Goal: Information Seeking & Learning: Obtain resource

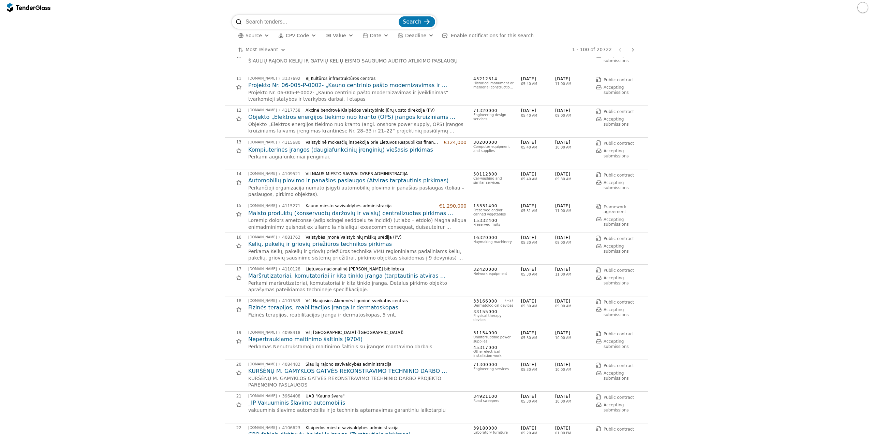
scroll to position [307, 0]
click at [307, 23] on input "search" at bounding box center [322, 22] width 152 height 14
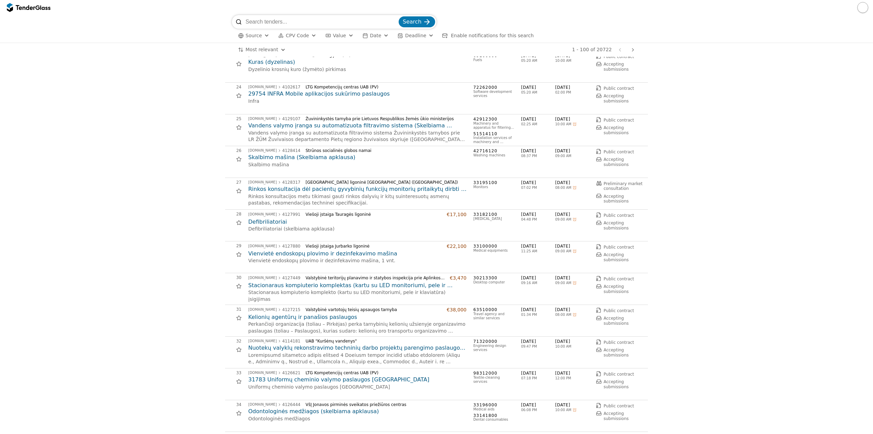
scroll to position [648, 0]
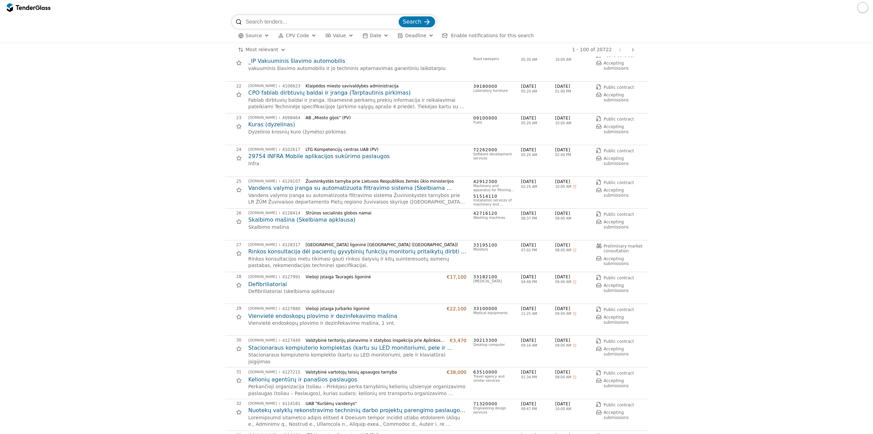
click at [253, 48] on html "Search Source CPV Code Type Buyer Value Date Deadline Enable notifications for …" at bounding box center [436, 217] width 873 height 434
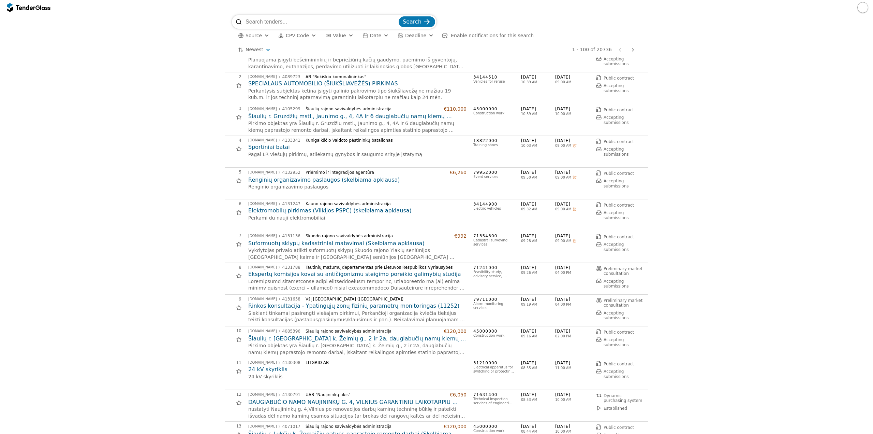
scroll to position [34, 0]
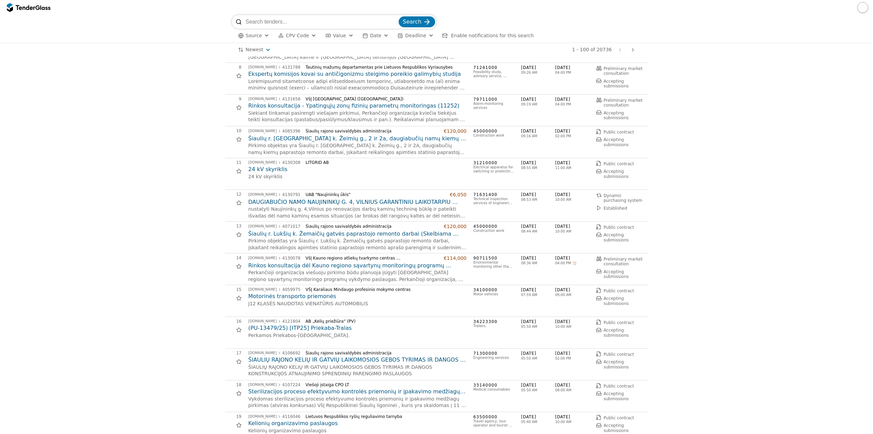
scroll to position [239, 0]
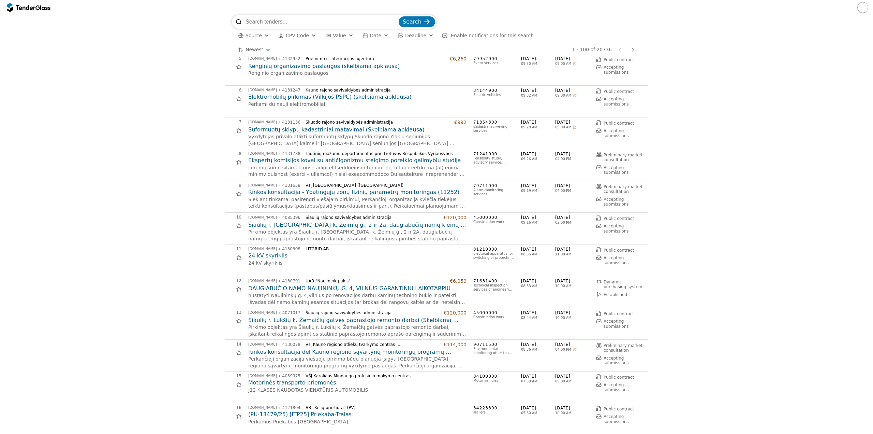
scroll to position [0, 0]
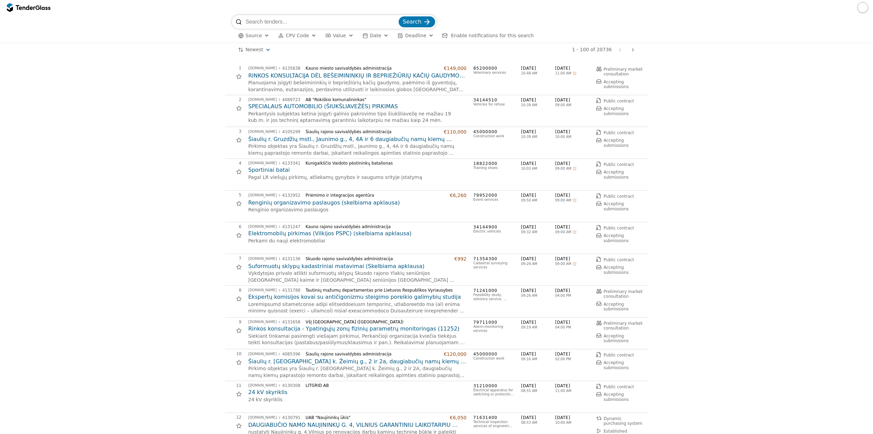
click at [307, 22] on input "search" at bounding box center [322, 22] width 152 height 14
click at [358, 22] on input "search" at bounding box center [322, 22] width 152 height 14
paste input "Infrastruktūros valdymo agentūra"
type input "Infrastruktūros valdymo agentūra"
click at [412, 27] on button "Search" at bounding box center [417, 21] width 37 height 11
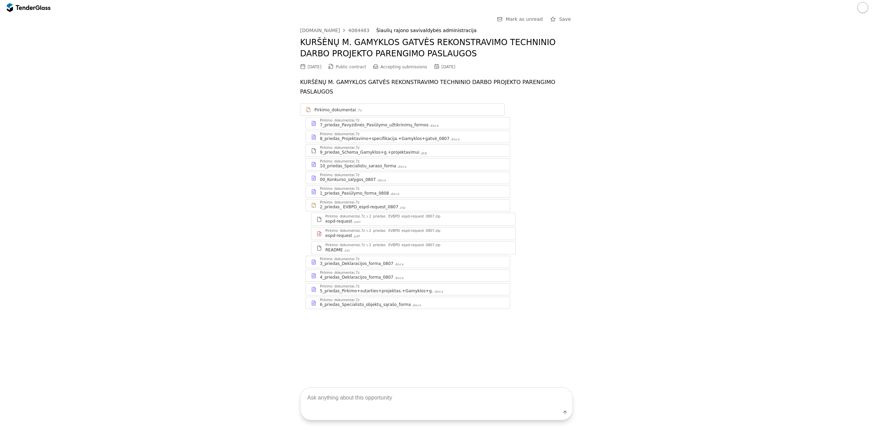
click at [422, 136] on div "8_priedas_Projektavimo+specifikacija.+Gamyklos+gatvė_0807" at bounding box center [385, 138] width 130 height 5
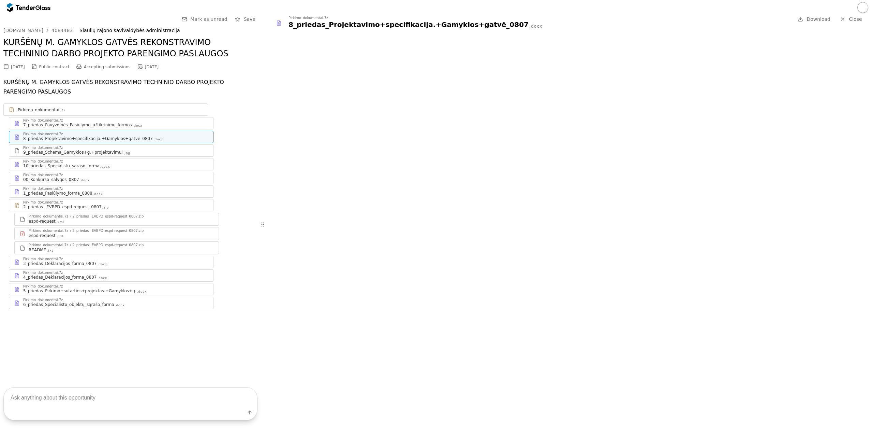
click at [53, 105] on div "Pirkimo_dokumentai .7z" at bounding box center [106, 109] width 204 height 9
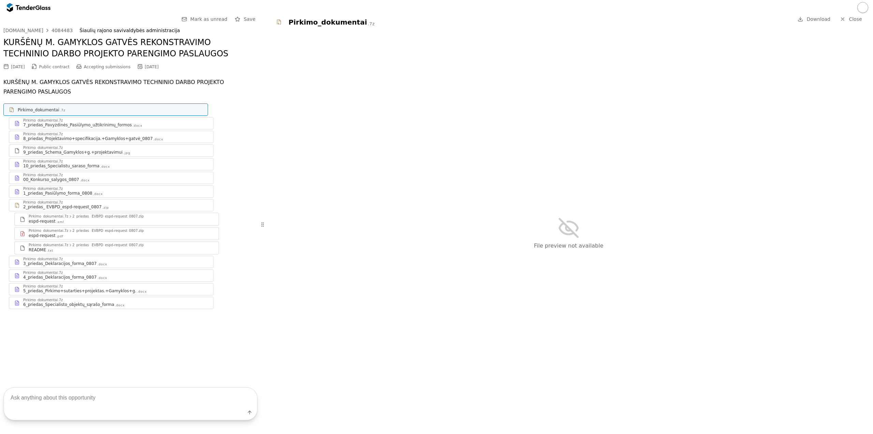
click at [88, 174] on div "Pirkimo_dokumentai.7z" at bounding box center [115, 174] width 185 height 3
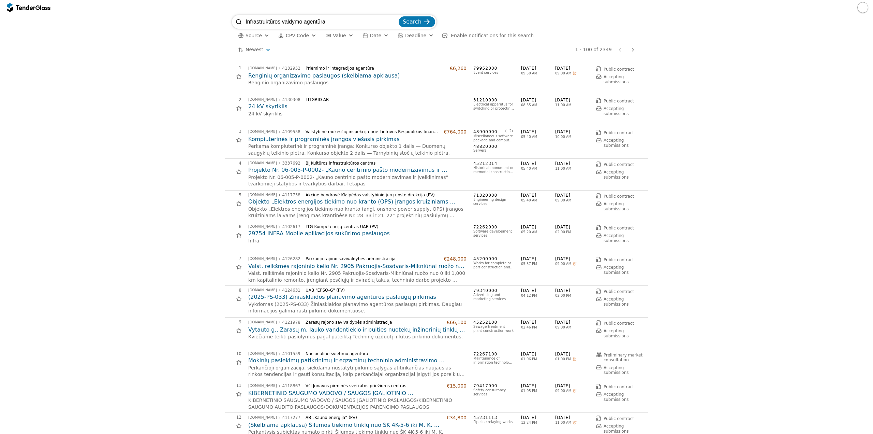
click at [396, 22] on input "Infrastruktūros valdymo agentūra" at bounding box center [322, 22] width 152 height 14
drag, startPoint x: 374, startPoint y: 23, endPoint x: 222, endPoint y: 46, distance: 153.9
click at [222, 46] on div "Infrastruktūros valdymo agentūra Search Source CPV Code Type Buyer Value Date D…" at bounding box center [436, 224] width 873 height 419
click at [419, 17] on button "Search" at bounding box center [417, 21] width 37 height 11
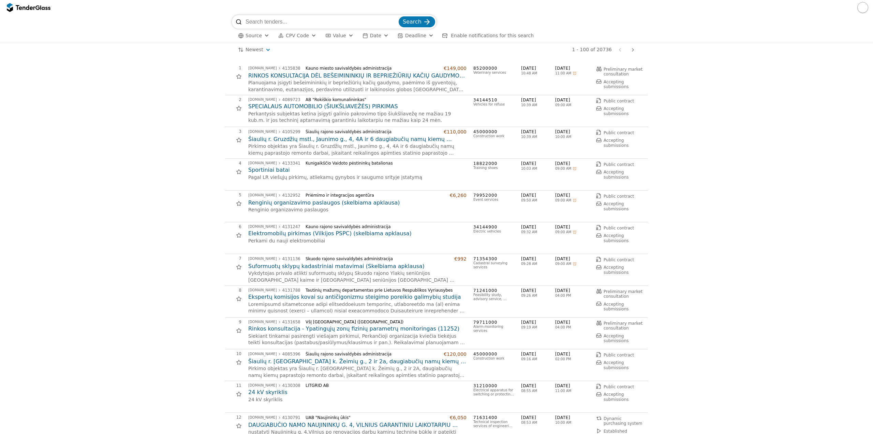
click at [419, 19] on span "Search" at bounding box center [412, 21] width 19 height 6
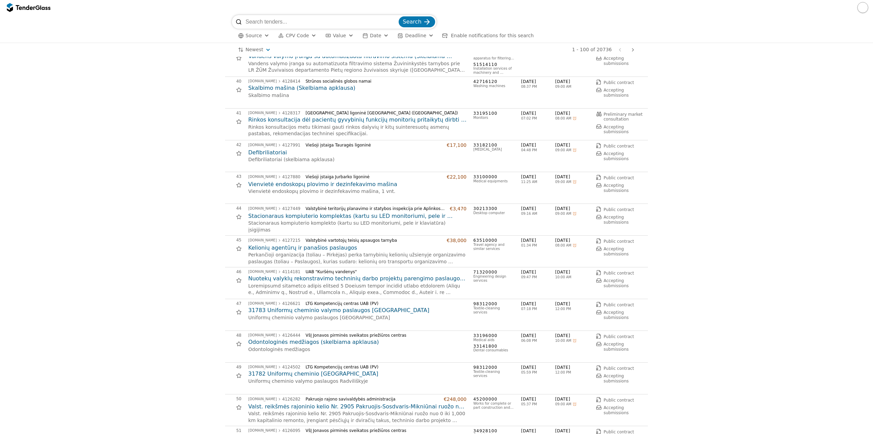
scroll to position [1228, 0]
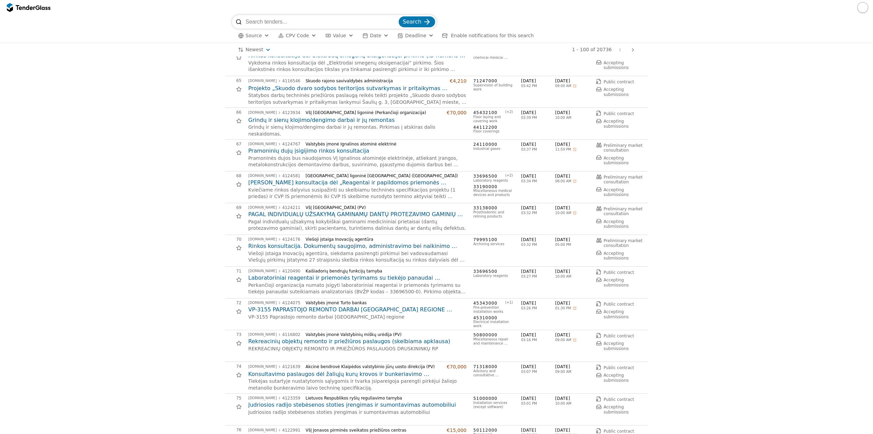
scroll to position [2183, 0]
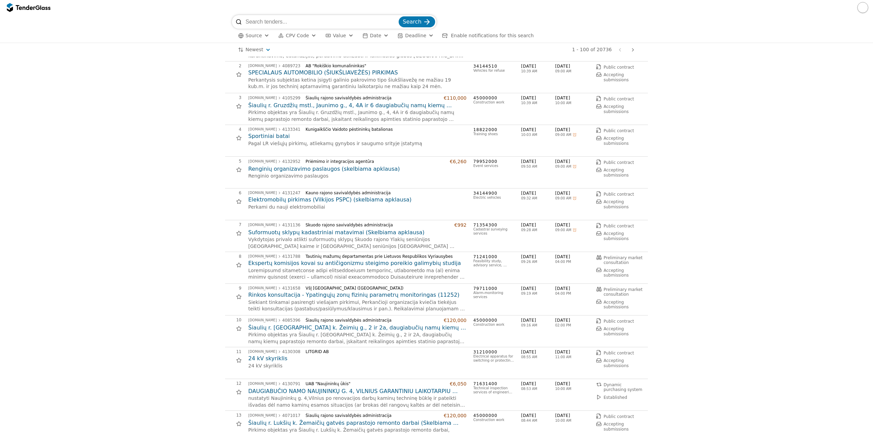
scroll to position [34, 0]
click at [290, 22] on input "search" at bounding box center [322, 22] width 152 height 14
paste input "vandentiekio ir buities nuotekų"
type input "vandentiekio ir buities nuotekų"
click at [399, 16] on button "Search" at bounding box center [417, 21] width 37 height 11
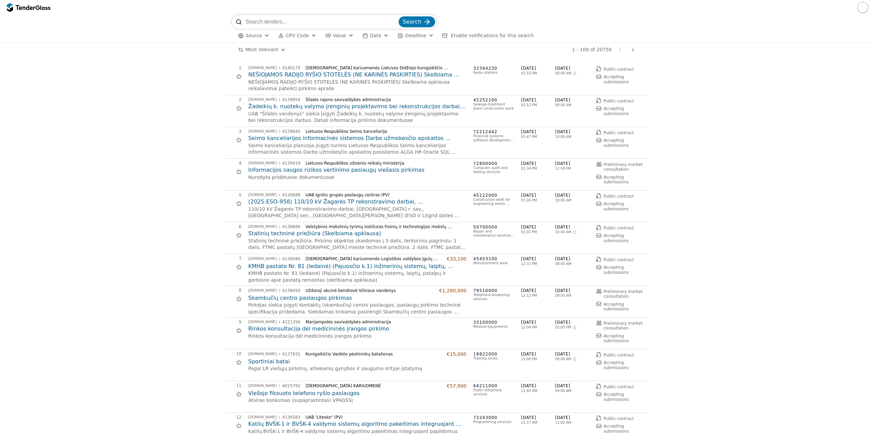
click at [246, 37] on span "Source" at bounding box center [254, 35] width 16 height 5
click at [202, 47] on div "Most relevant Save this search 1 - 100 of 20750 Previous page Next page" at bounding box center [436, 50] width 866 height 14
click at [260, 54] on div "Most relevant Save this search 1 - 100 of 20750 Previous page Next page" at bounding box center [436, 50] width 409 height 14
click at [259, 52] on html "Search Source CPV Code Type Buyer Value Date Deadline Enable notifications for …" at bounding box center [436, 217] width 873 height 434
click at [338, 25] on input "search" at bounding box center [322, 22] width 152 height 14
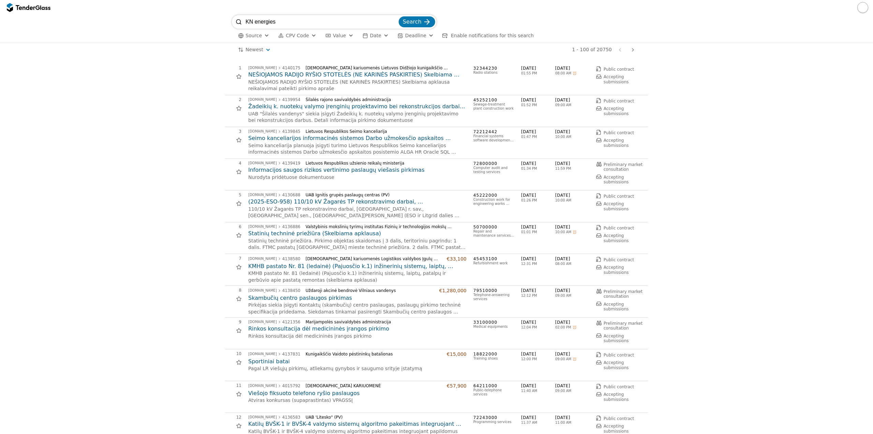
type input "KN energies"
click at [399, 16] on button "Search" at bounding box center [417, 21] width 37 height 11
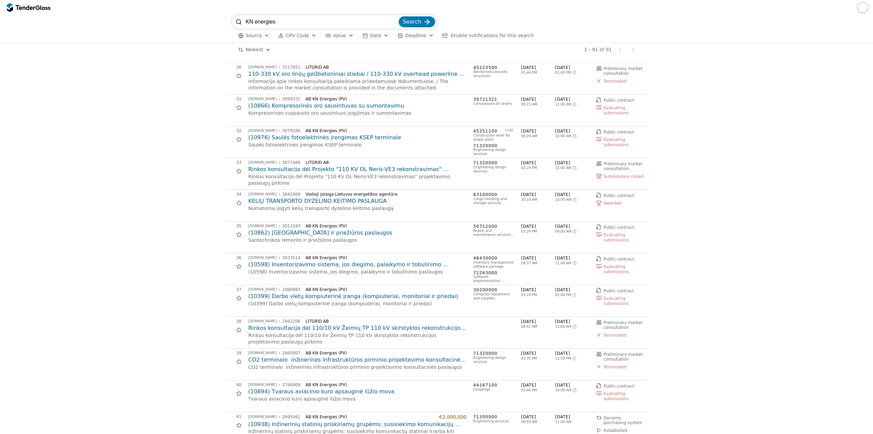
scroll to position [921, 0]
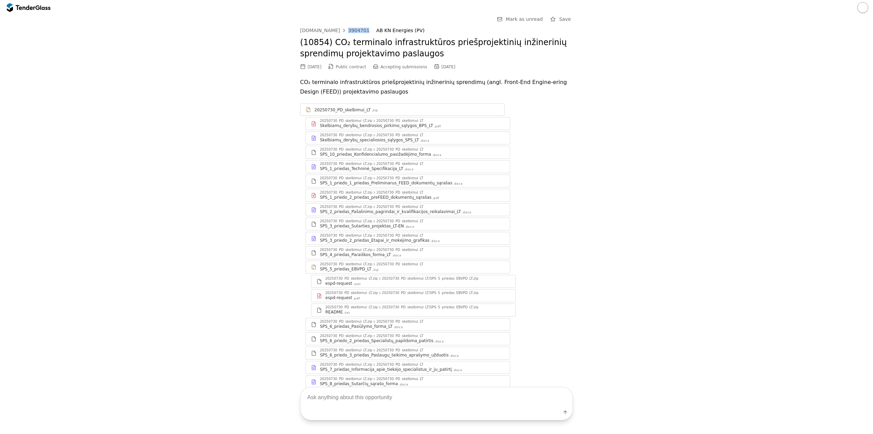
drag, startPoint x: 359, startPoint y: 30, endPoint x: 340, endPoint y: 31, distance: 18.8
click at [340, 31] on div "[DOMAIN_NAME] 3904701 AB KN Energies (PV)" at bounding box center [436, 31] width 273 height 6
copy div "3904701"
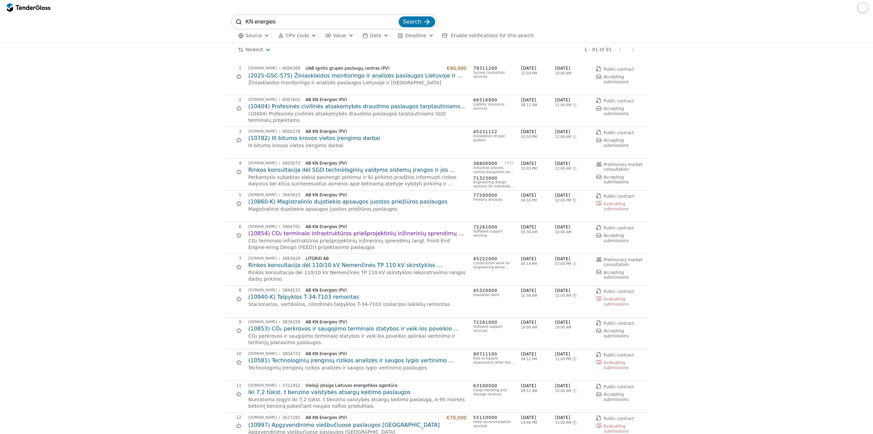
click at [220, 22] on div "KN energies Search Source CPV Code Type Buyer Value Date Deadline Enable notifi…" at bounding box center [436, 29] width 866 height 28
click at [410, 25] on span "Search" at bounding box center [412, 21] width 19 height 6
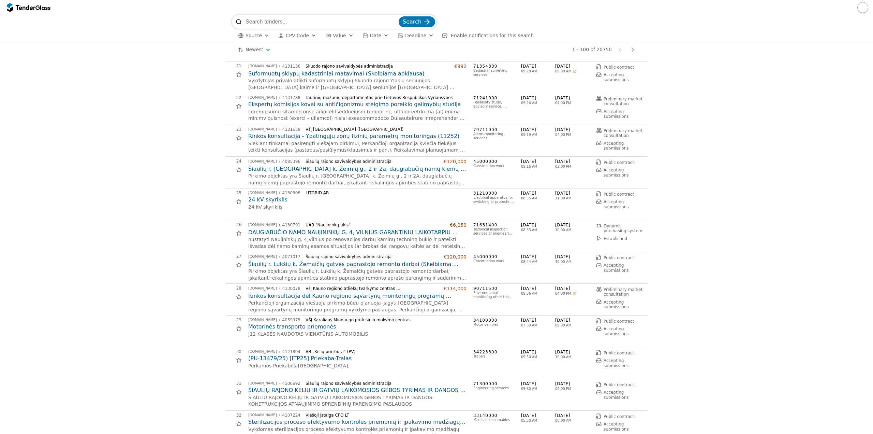
scroll to position [648, 0]
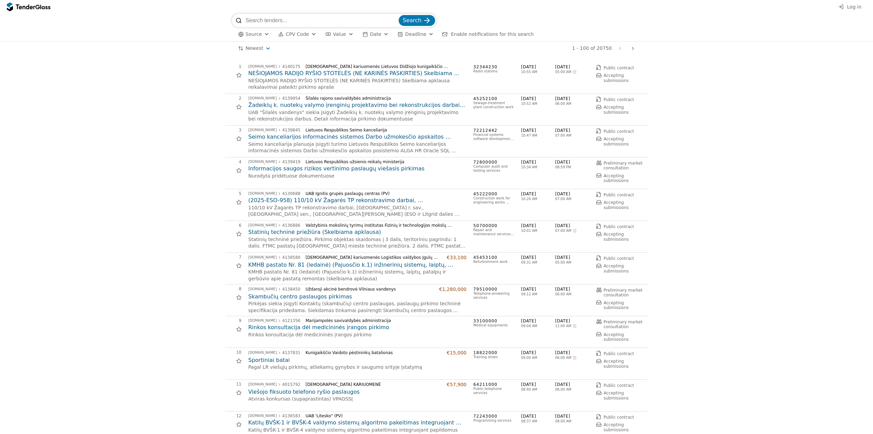
scroll to position [648, 0]
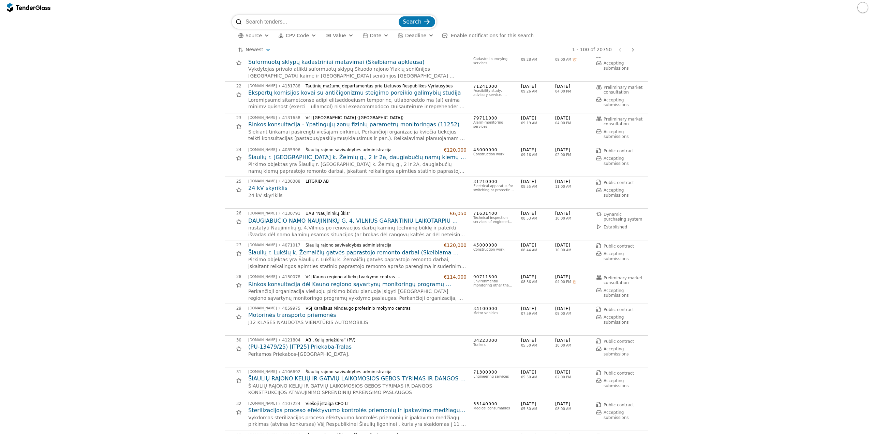
click at [300, 60] on h2 "Suformuotų sklypų kadastriniai matavimai (Skelbiama apklausa)" at bounding box center [357, 62] width 218 height 8
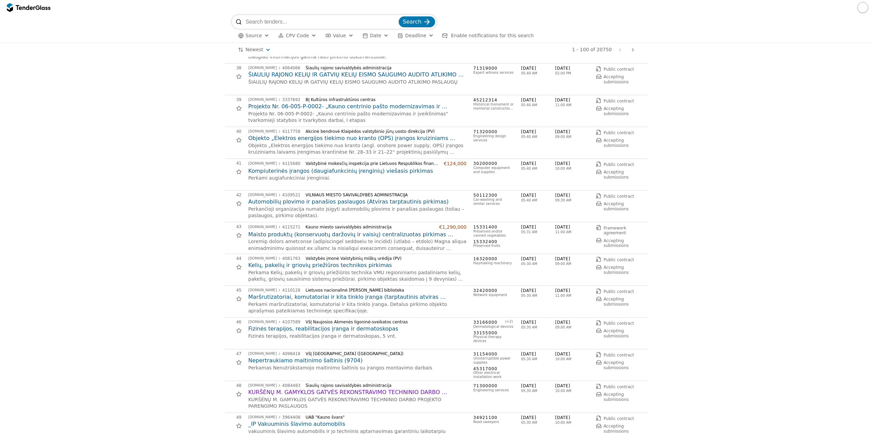
scroll to position [1126, 0]
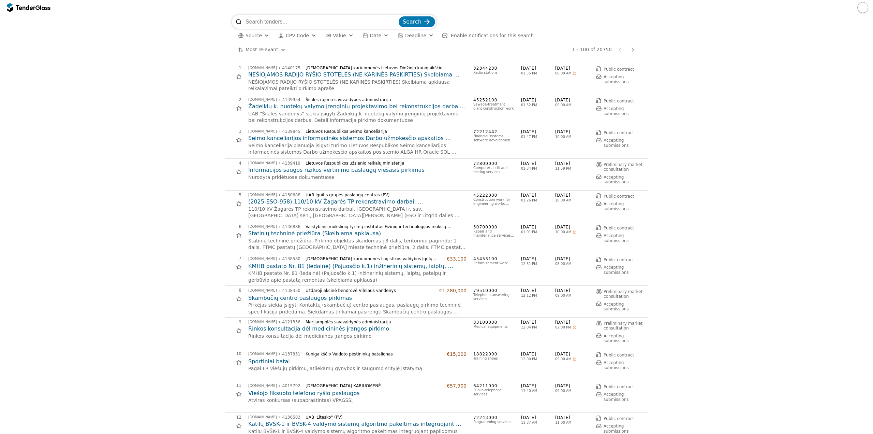
click at [305, 38] on button "CPV Code" at bounding box center [298, 35] width 44 height 9
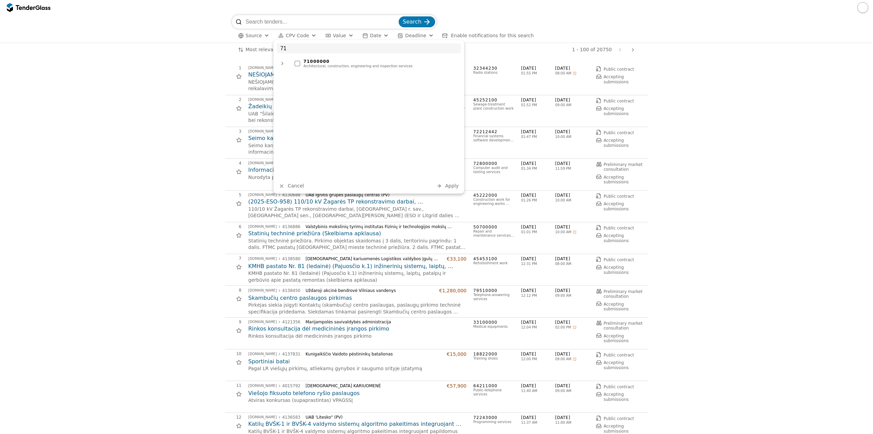
type input "71"
click at [298, 62] on div at bounding box center [297, 63] width 5 height 5
click at [457, 187] on span "Apply" at bounding box center [452, 185] width 14 height 5
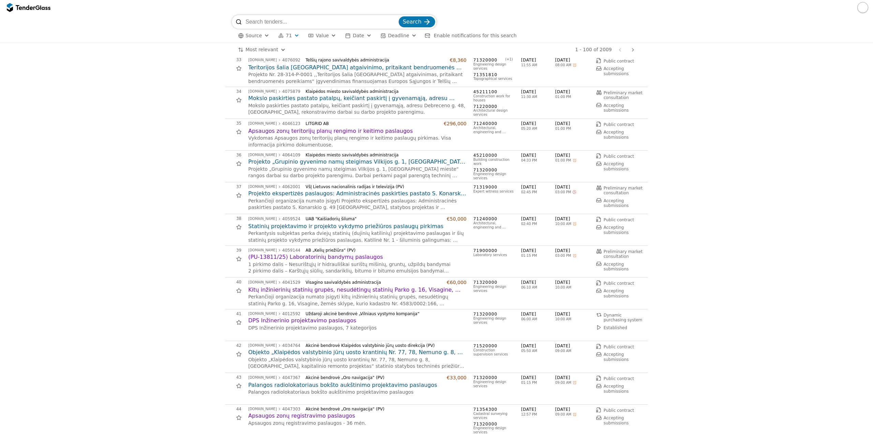
scroll to position [1092, 0]
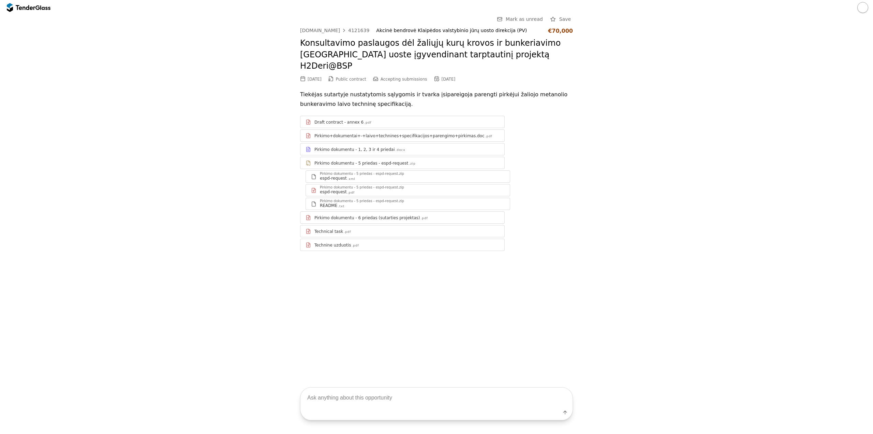
click at [338, 225] on link "Technical task .pdf" at bounding box center [402, 231] width 205 height 12
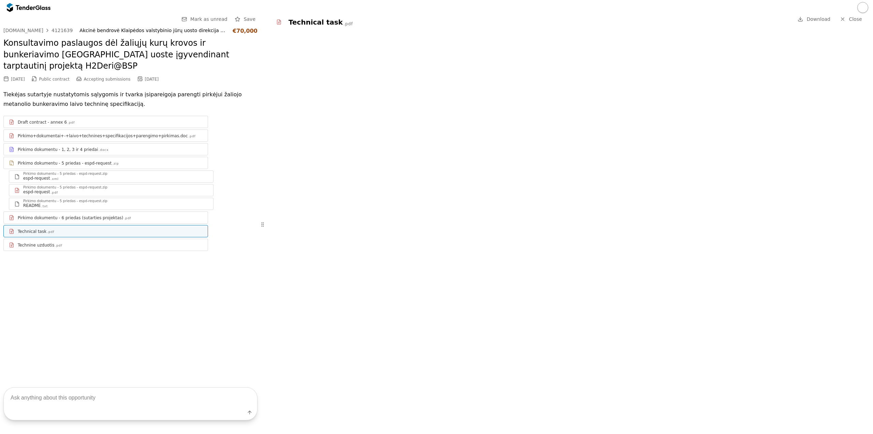
click at [63, 242] on div at bounding box center [110, 242] width 185 height 0
